Goal: Task Accomplishment & Management: Manage account settings

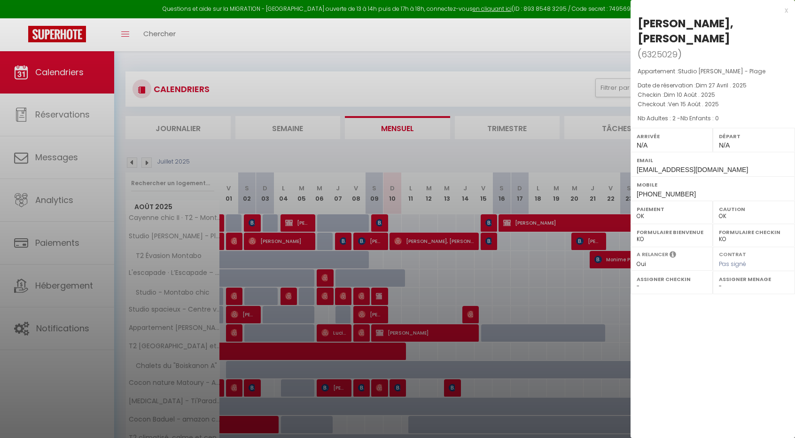
select select "0"
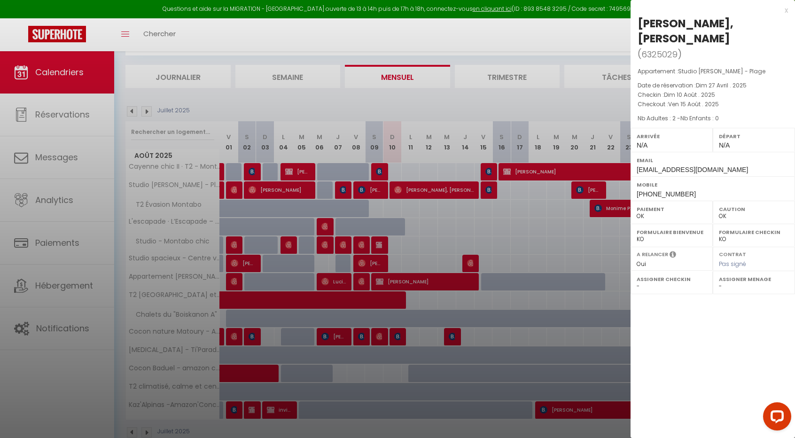
scroll to position [51, 0]
click at [789, 13] on div "x [PERSON_NAME], [PERSON_NAME] ( 6325029 ) Appartement : Studio [PERSON_NAME] -…" at bounding box center [712, 102] width 164 height 205
click at [787, 13] on div "x" at bounding box center [708, 10] width 157 height 11
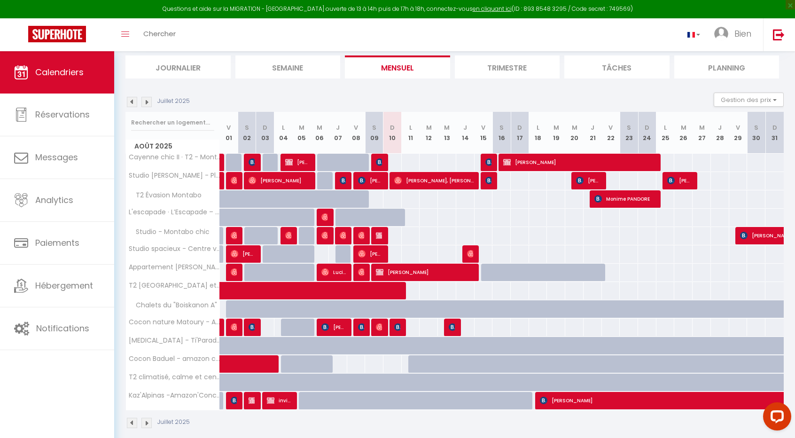
scroll to position [69, 0]
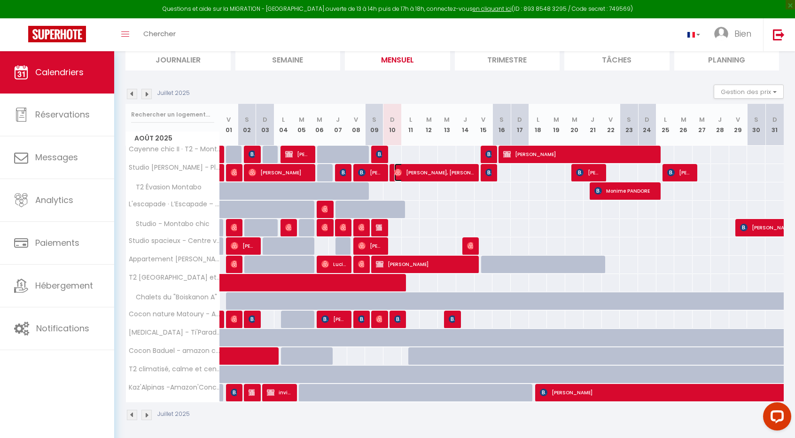
click at [397, 174] on img at bounding box center [398, 173] width 8 height 8
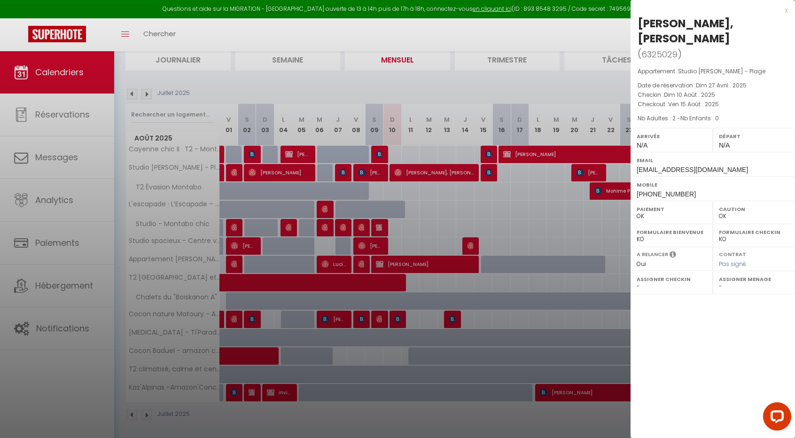
click at [377, 173] on div at bounding box center [397, 219] width 795 height 438
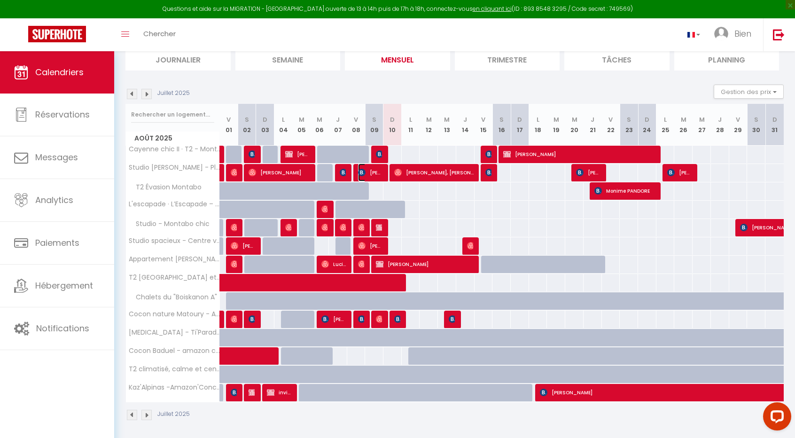
click at [377, 173] on span "[PERSON_NAME]" at bounding box center [370, 172] width 24 height 18
select select "24073"
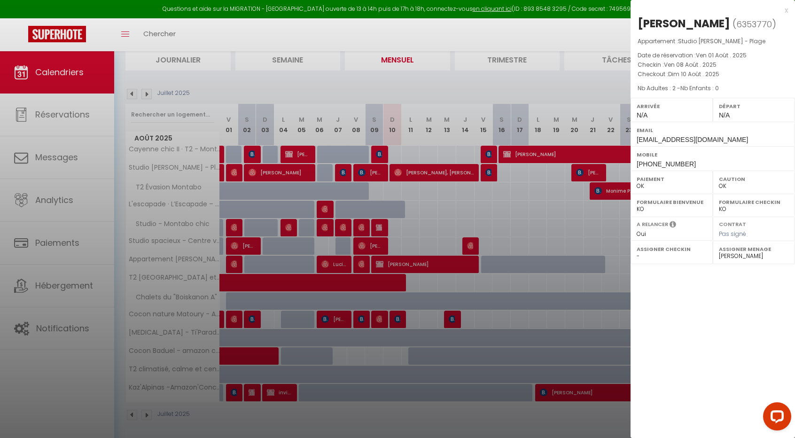
click at [382, 224] on div at bounding box center [397, 219] width 795 height 438
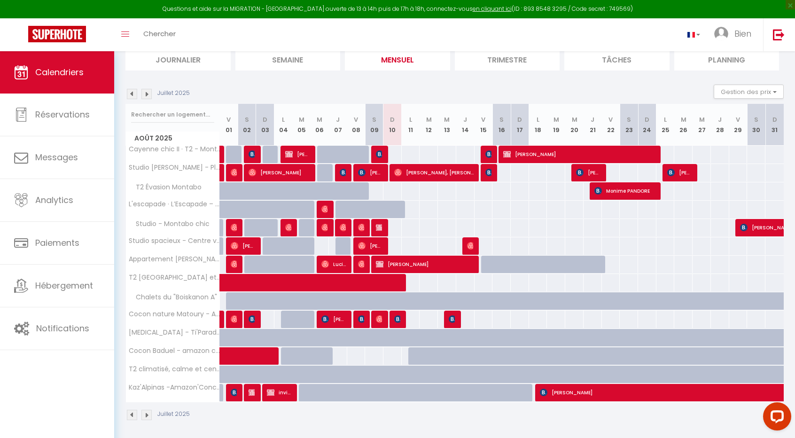
click at [383, 224] on div "60" at bounding box center [392, 227] width 19 height 17
click at [381, 229] on img at bounding box center [380, 228] width 8 height 8
select select "KO"
select select
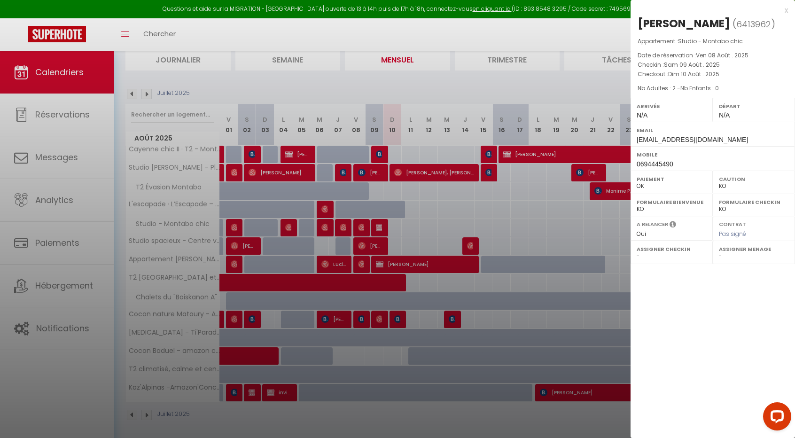
click at [378, 247] on div at bounding box center [397, 219] width 795 height 438
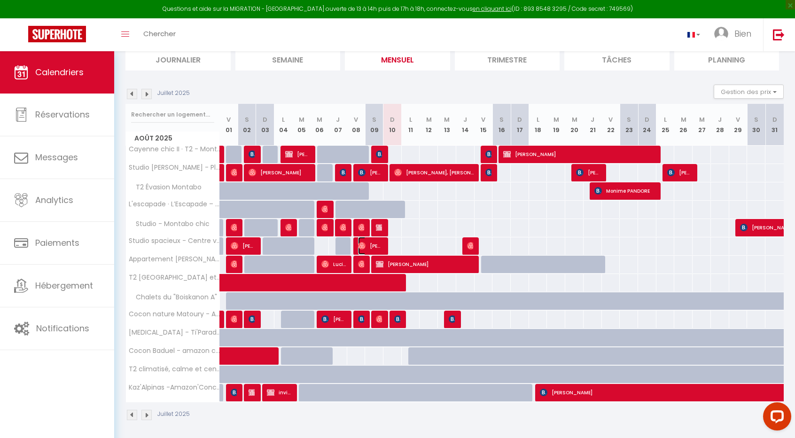
click at [378, 247] on span "[PERSON_NAME]" at bounding box center [370, 246] width 24 height 18
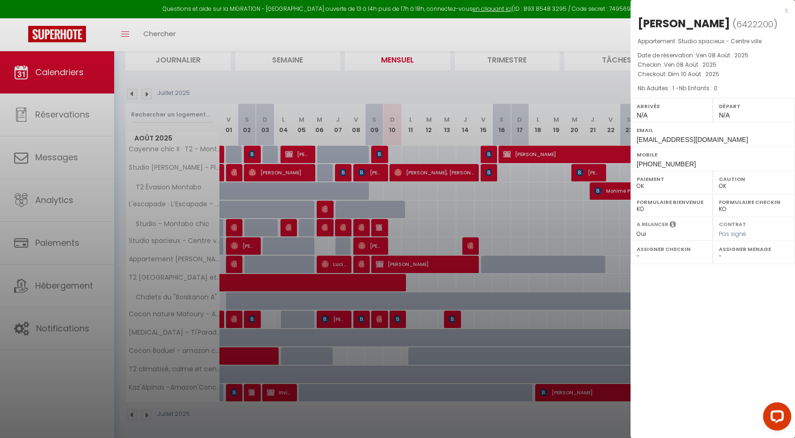
click at [401, 321] on div at bounding box center [397, 219] width 795 height 438
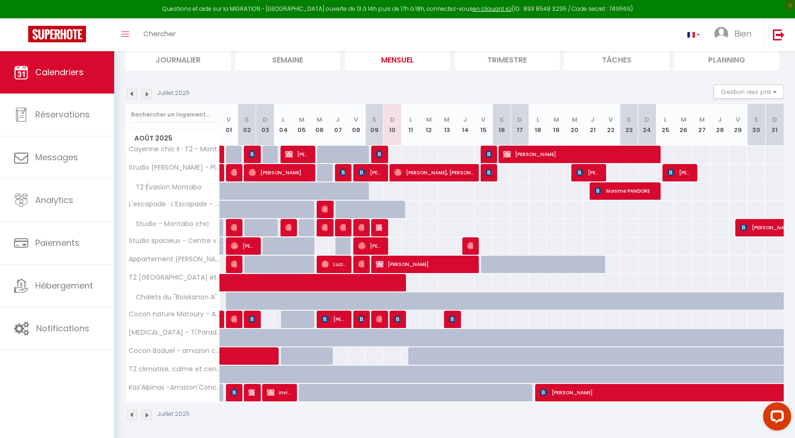
click at [401, 321] on div at bounding box center [397, 319] width 18 height 18
click at [398, 318] on img at bounding box center [398, 319] width 8 height 8
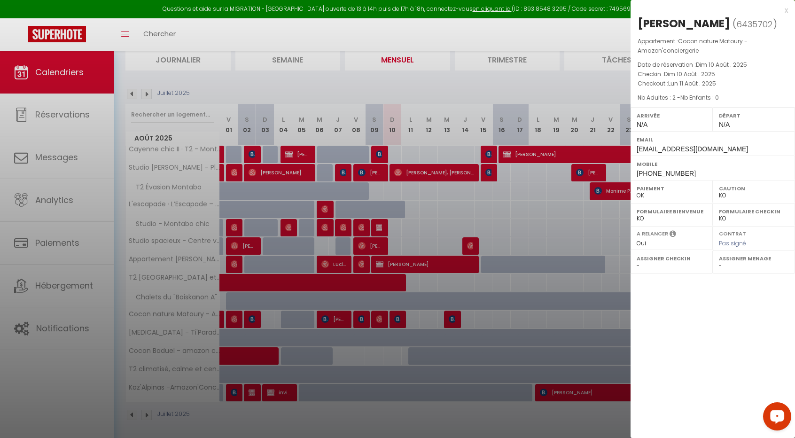
click at [403, 280] on div at bounding box center [397, 219] width 795 height 438
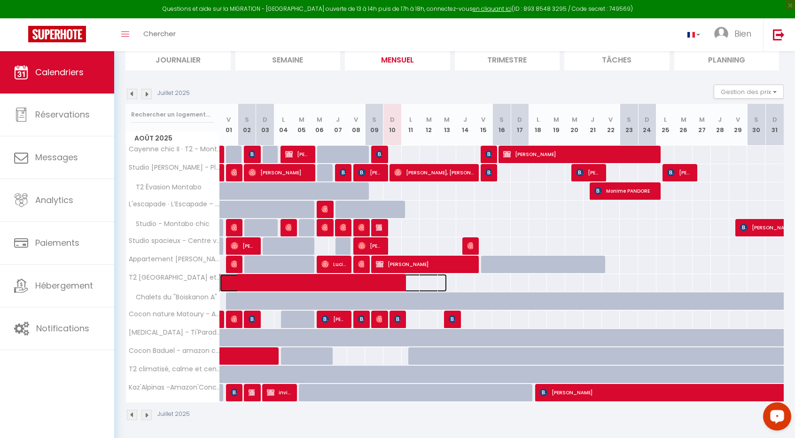
click at [403, 280] on span at bounding box center [339, 283] width 216 height 18
select select "OK"
